Goal: Task Accomplishment & Management: Manage account settings

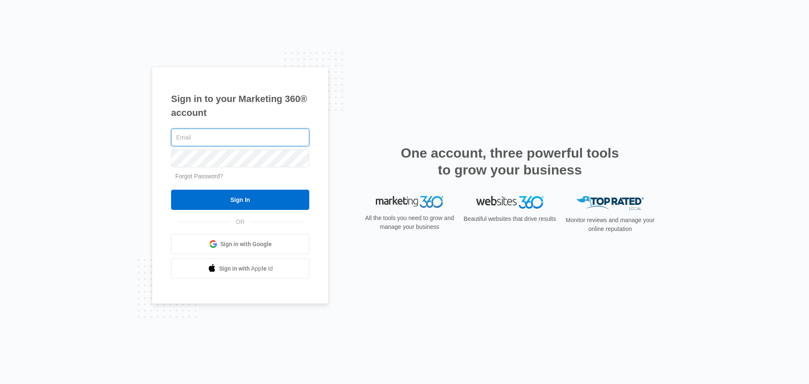
type input "john.obertubbesing@madwire.com"
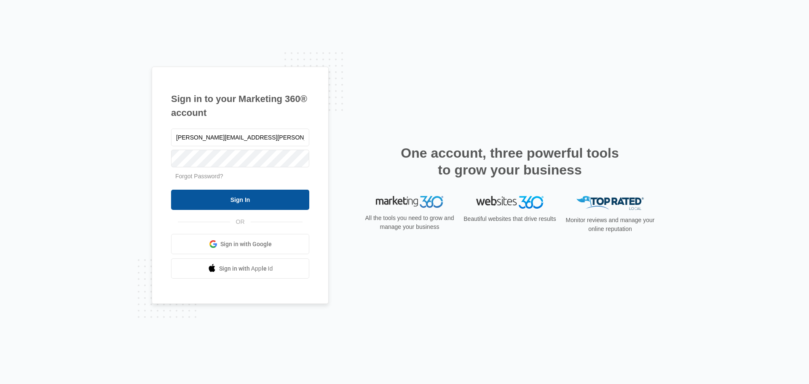
click at [207, 192] on input "Sign In" at bounding box center [240, 200] width 138 height 20
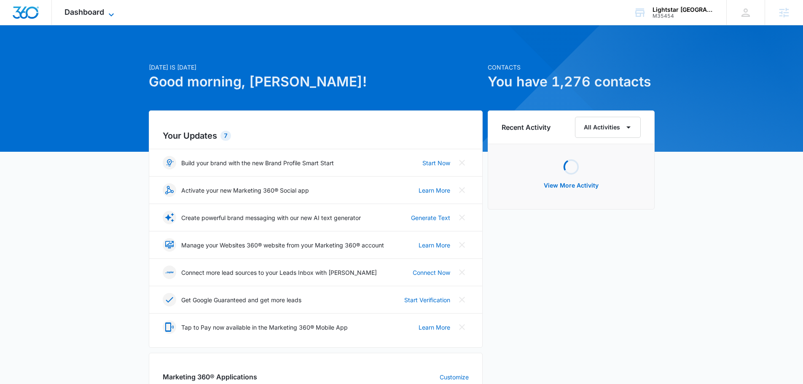
click at [104, 15] on span "Dashboard" at bounding box center [84, 12] width 40 height 9
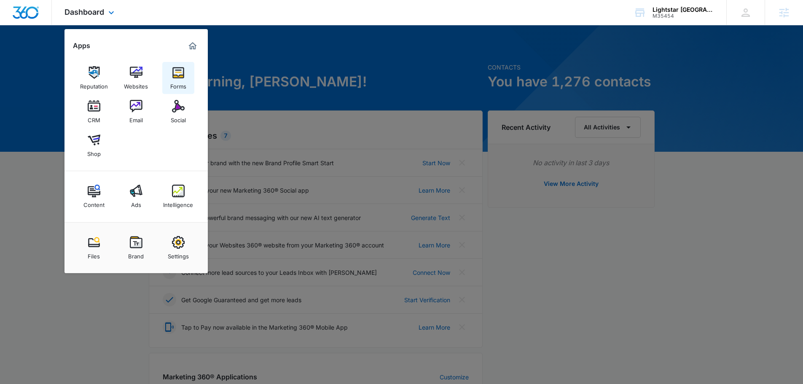
click at [171, 73] on link "Forms" at bounding box center [178, 78] width 32 height 32
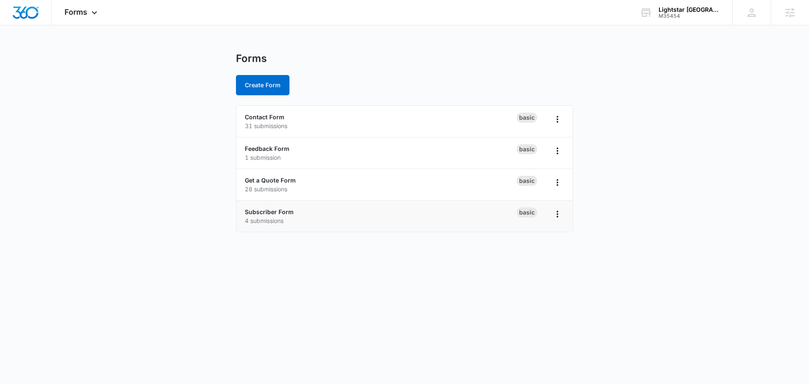
click at [301, 216] on p "4 submissions" at bounding box center [381, 220] width 272 height 9
click at [263, 114] on link "Contact Form" at bounding box center [265, 116] width 40 height 7
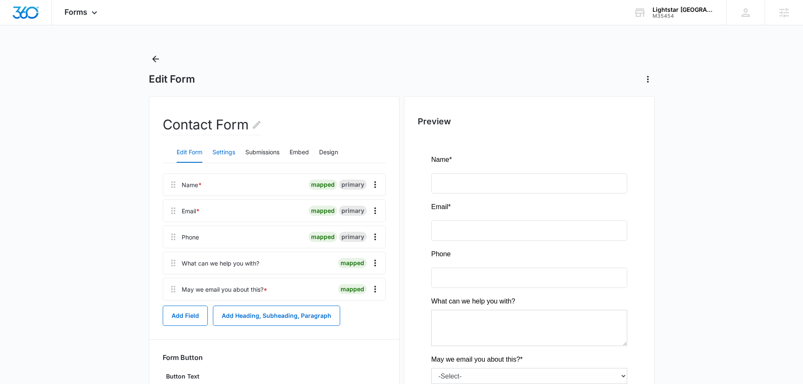
click at [222, 158] on button "Settings" at bounding box center [223, 152] width 23 height 20
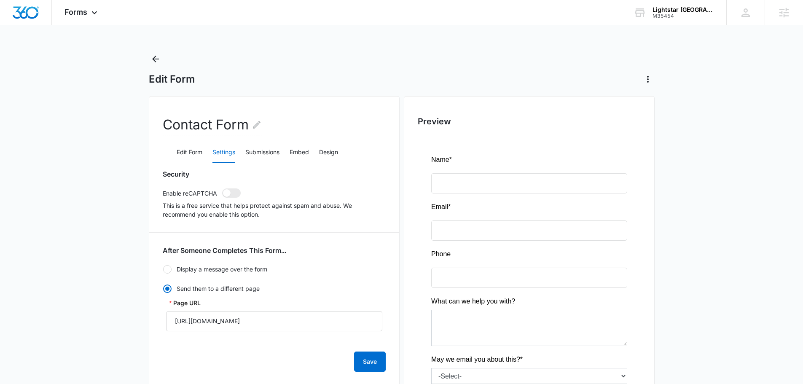
click at [225, 199] on div "Security Enable reCAPTCHA This is a free service that helps protect against spa…" at bounding box center [274, 194] width 223 height 49
click at [232, 194] on span at bounding box center [231, 192] width 19 height 9
click at [222, 188] on input "checkbox" at bounding box center [222, 188] width 0 height 0
checkbox input "true"
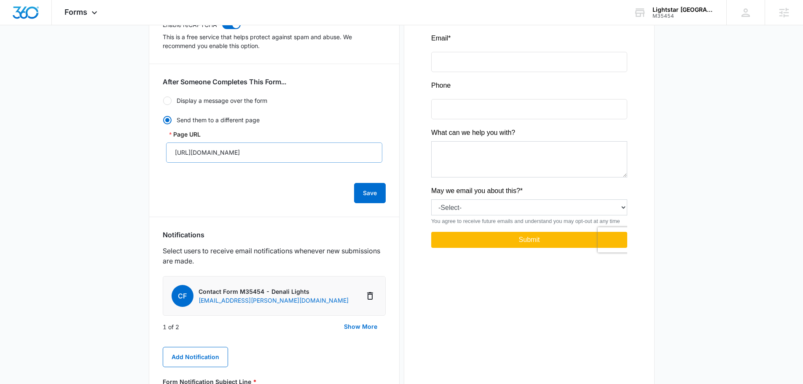
scroll to position [211, 0]
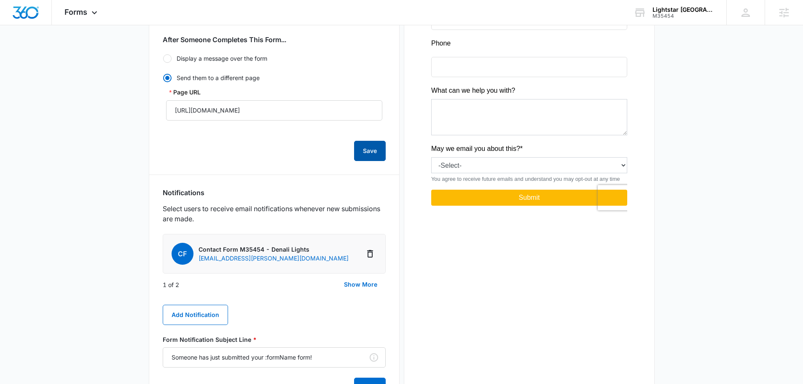
click at [367, 153] on button "Save" at bounding box center [370, 151] width 32 height 20
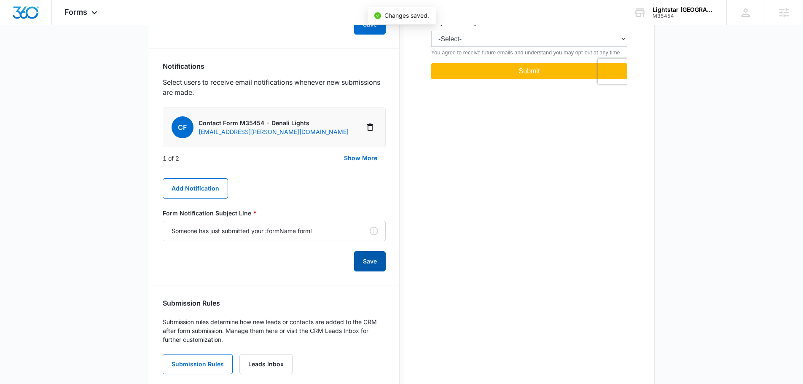
click at [365, 260] on button "Save" at bounding box center [370, 261] width 32 height 20
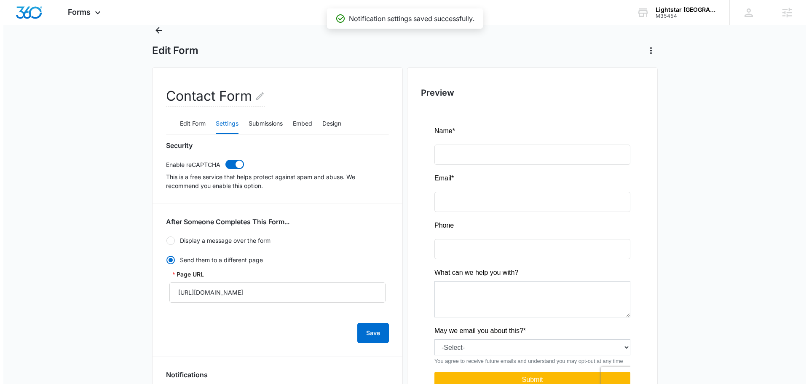
scroll to position [0, 0]
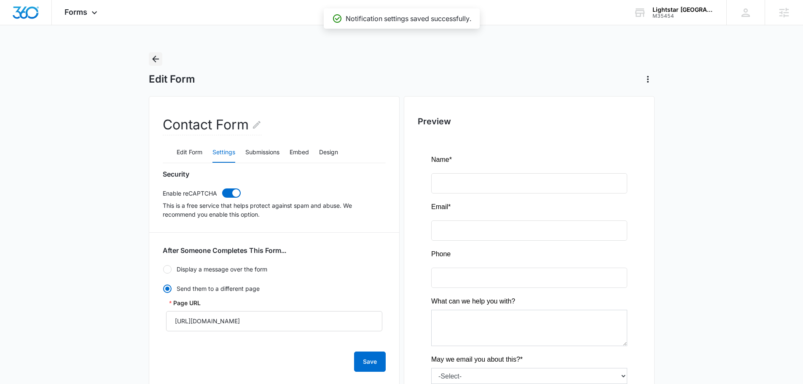
click at [155, 58] on icon "Back" at bounding box center [155, 59] width 10 height 10
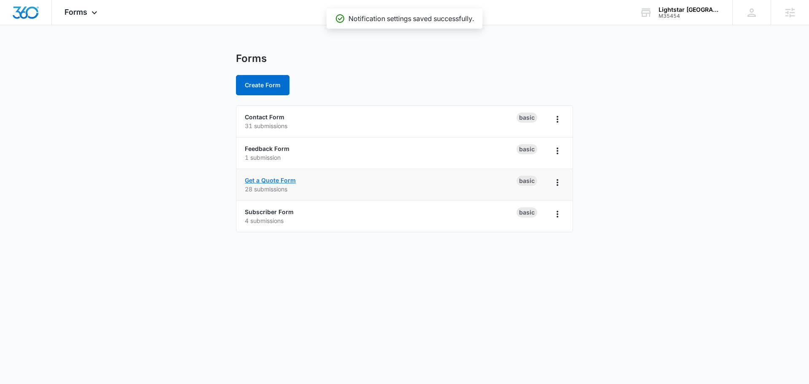
click at [269, 181] on link "Get a Quote Form" at bounding box center [270, 180] width 51 height 7
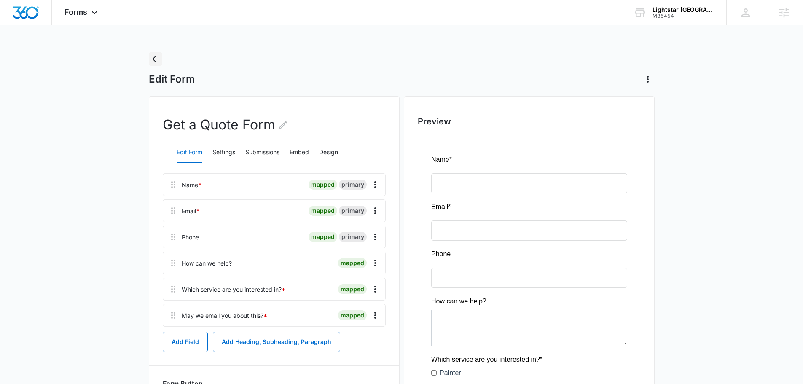
click at [160, 63] on icon "Back" at bounding box center [155, 59] width 10 height 10
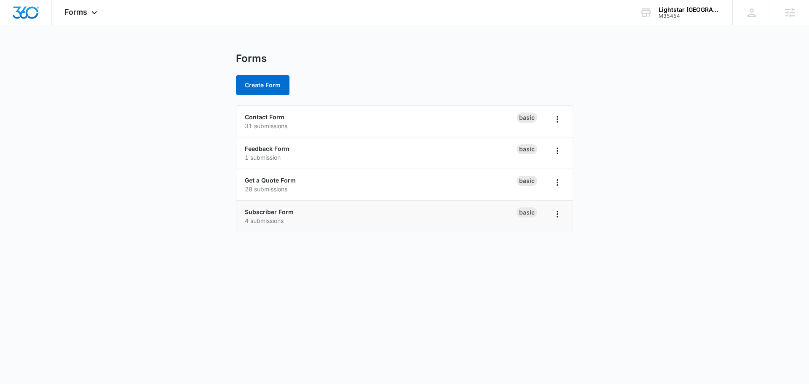
click at [298, 213] on div "Subscriber Form 4 submissions" at bounding box center [381, 216] width 272 height 18
click at [287, 212] on link "Subscriber Form" at bounding box center [269, 211] width 49 height 7
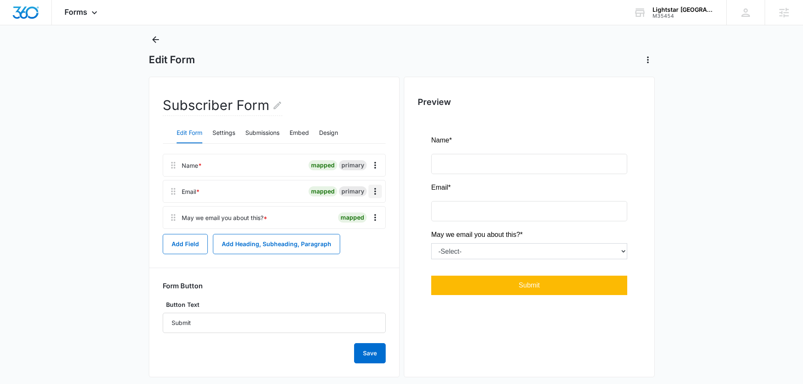
scroll to position [30, 0]
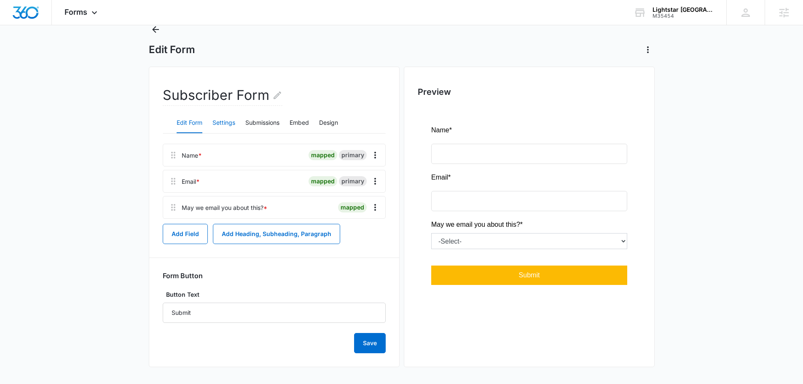
click at [217, 123] on button "Settings" at bounding box center [223, 123] width 23 height 20
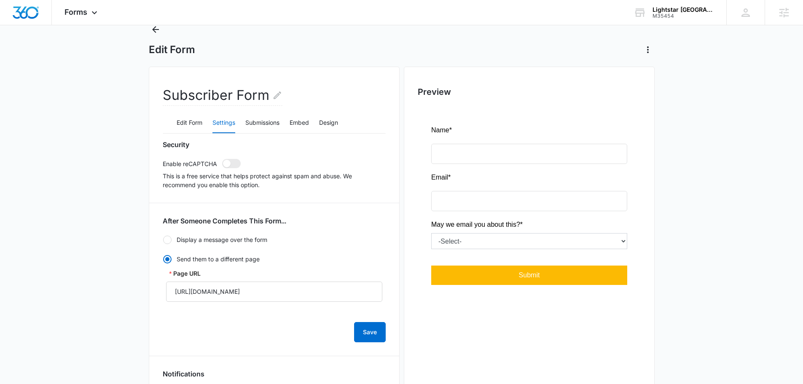
click at [235, 169] on div "Security Enable reCAPTCHA This is a free service that helps protect against spa…" at bounding box center [274, 164] width 223 height 49
click at [232, 164] on span at bounding box center [231, 163] width 19 height 9
click at [222, 159] on input "checkbox" at bounding box center [222, 158] width 0 height 0
checkbox input "true"
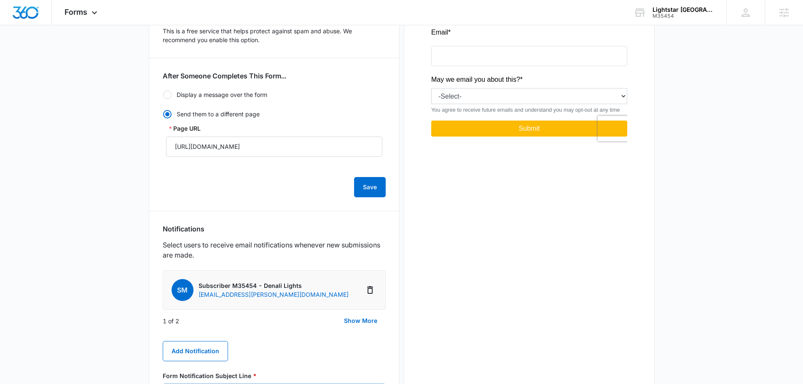
scroll to position [358, 0]
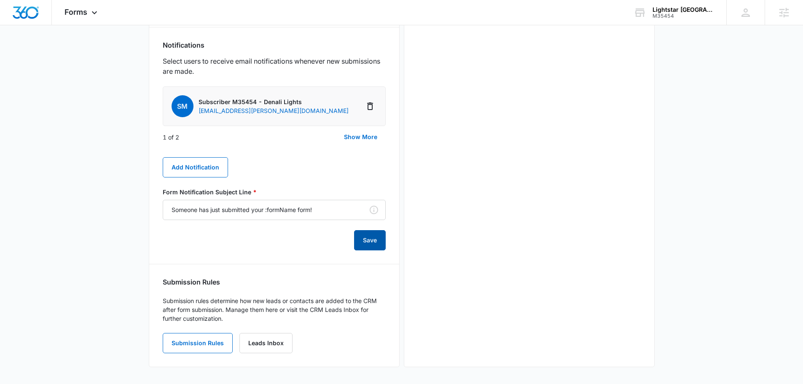
click at [368, 241] on button "Save" at bounding box center [370, 240] width 32 height 20
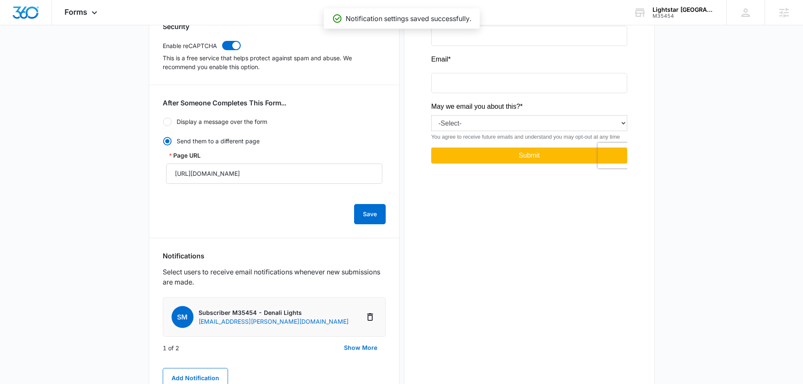
click at [352, 219] on div "Save" at bounding box center [274, 209] width 223 height 30
click at [370, 215] on button "Save" at bounding box center [370, 214] width 32 height 20
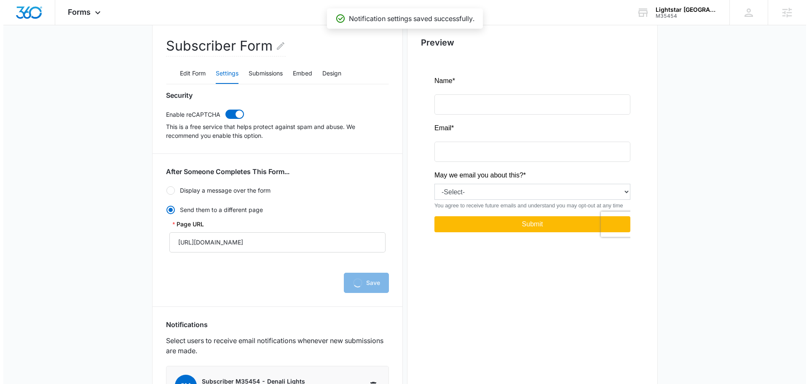
scroll to position [0, 0]
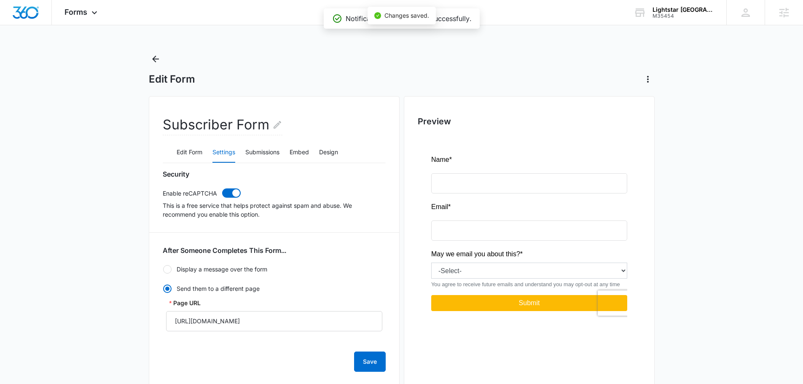
click at [153, 58] on icon "Back" at bounding box center [155, 59] width 10 height 10
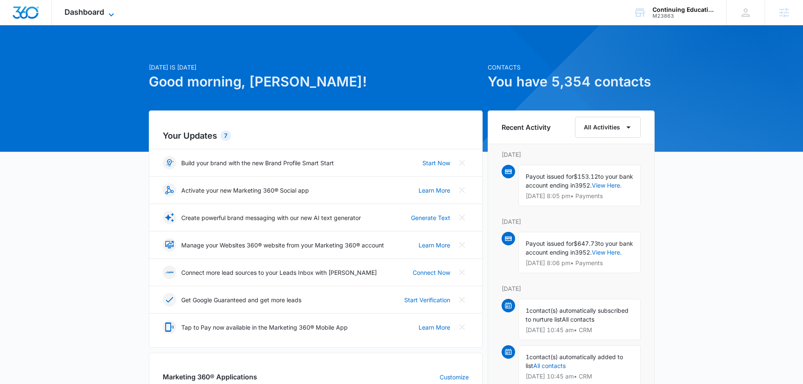
click at [110, 8] on div "Dashboard Apps Reputation Websites Forms CRM Email Social Shop Content Ads Inte…" at bounding box center [90, 12] width 77 height 25
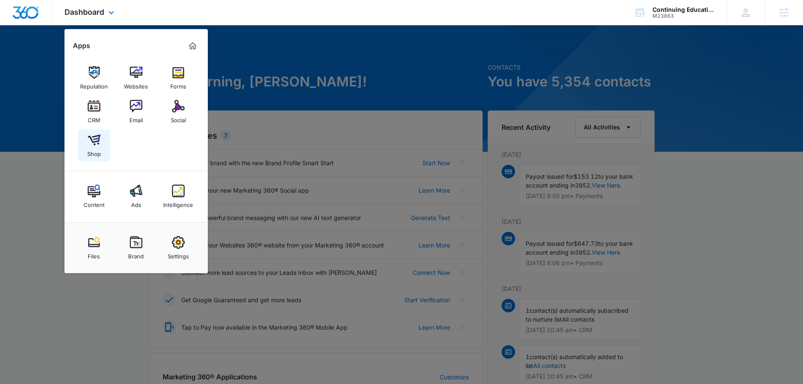
click at [101, 147] on link "Shop" at bounding box center [94, 145] width 32 height 32
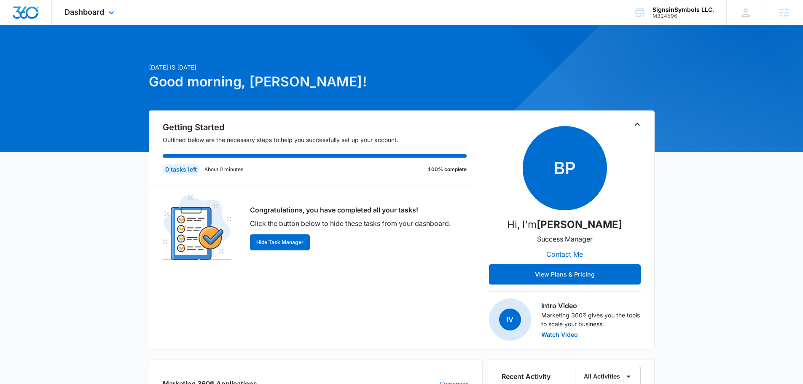
click at [105, 10] on div "Dashboard Apps Reputation Websites Forms CRM Email Social Shop Content Ads Inte…" at bounding box center [90, 12] width 77 height 25
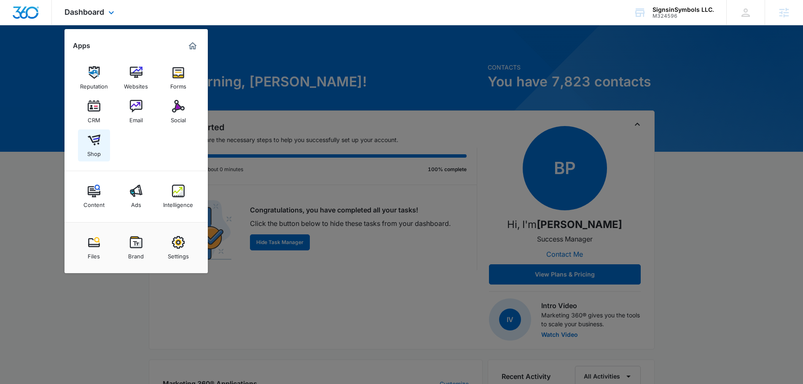
click at [94, 137] on img at bounding box center [94, 140] width 13 height 13
